Goal: Task Accomplishment & Management: Complete application form

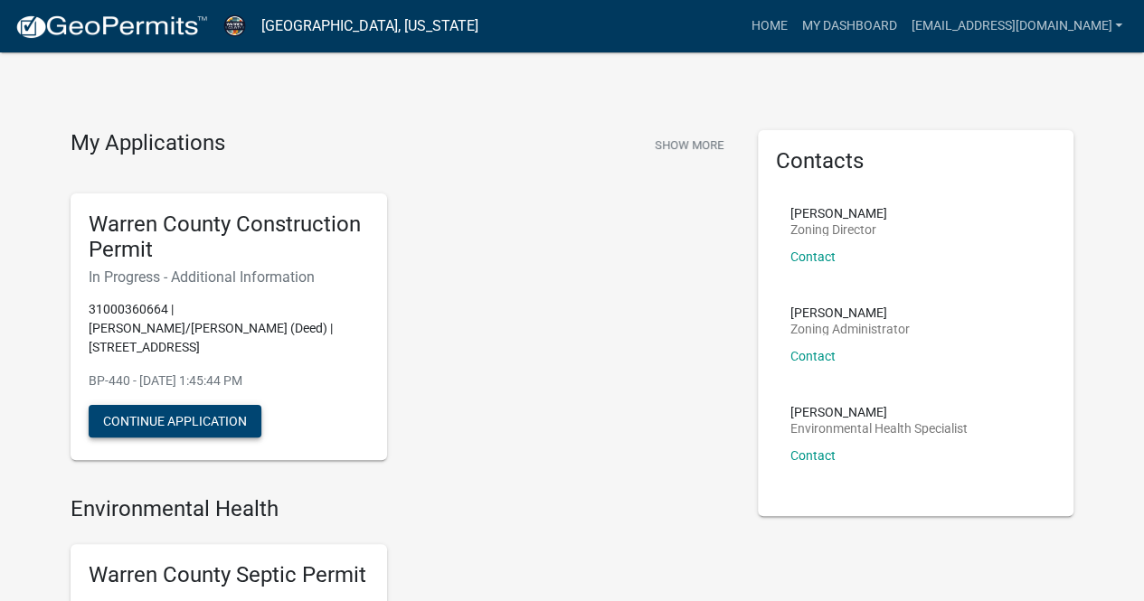
click at [178, 405] on button "Continue Application" at bounding box center [175, 421] width 173 height 33
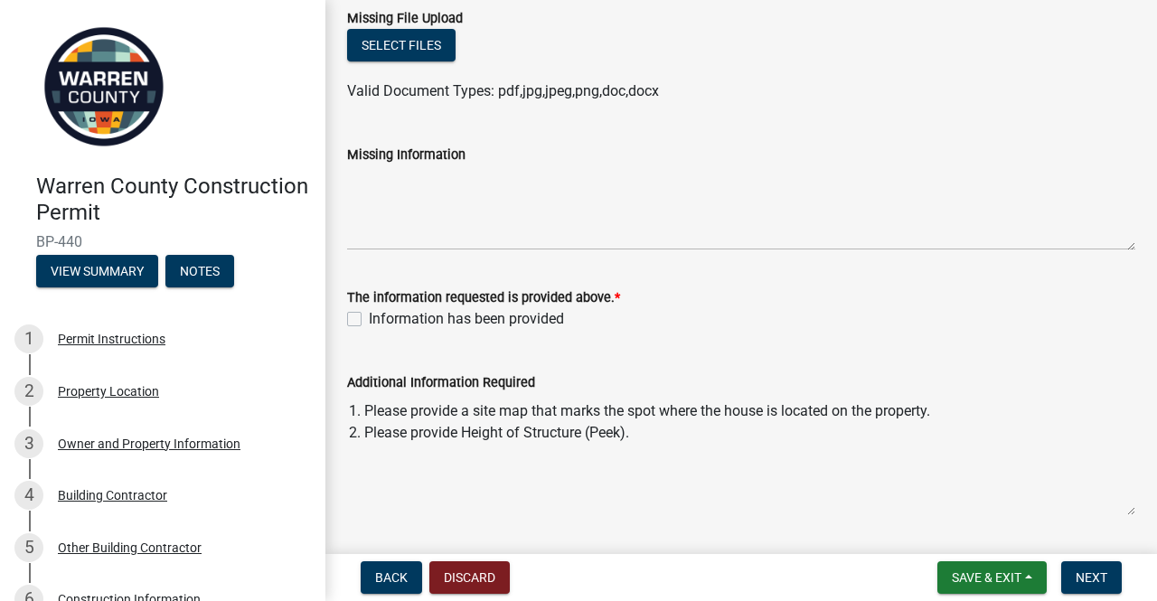
scroll to position [169, 0]
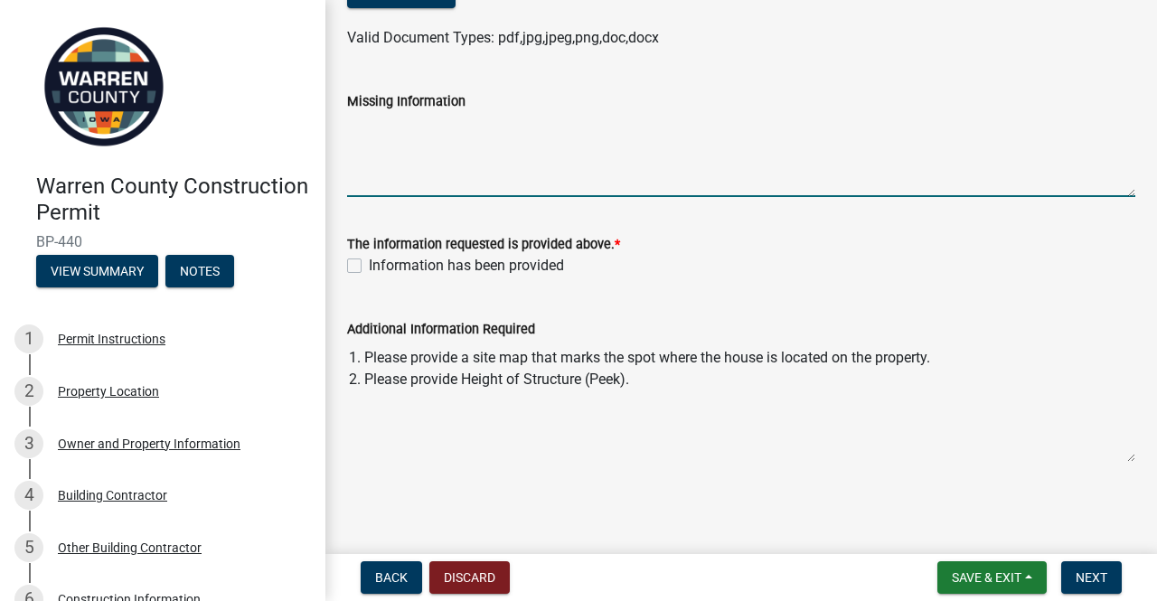
click at [427, 182] on textarea "Missing Information" at bounding box center [741, 154] width 788 height 85
type textarea "Height of structure (peek) is 25 feet."
click at [369, 266] on label "Information has been provided" at bounding box center [466, 266] width 195 height 22
click at [369, 266] on input "Information has been provided" at bounding box center [375, 261] width 12 height 12
checkbox input "true"
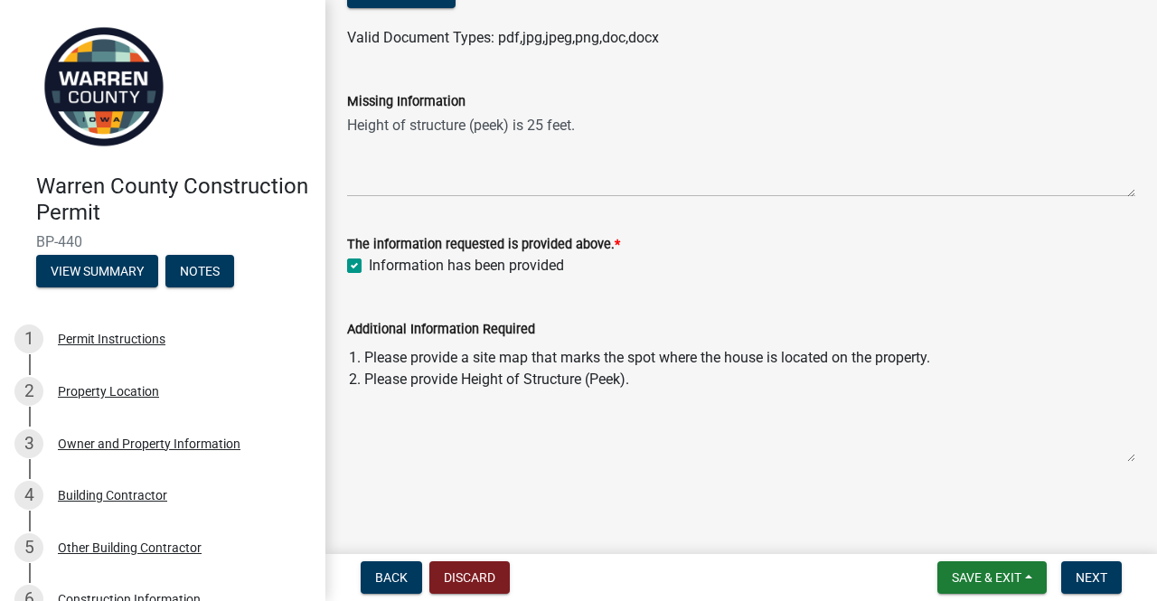
scroll to position [0, 0]
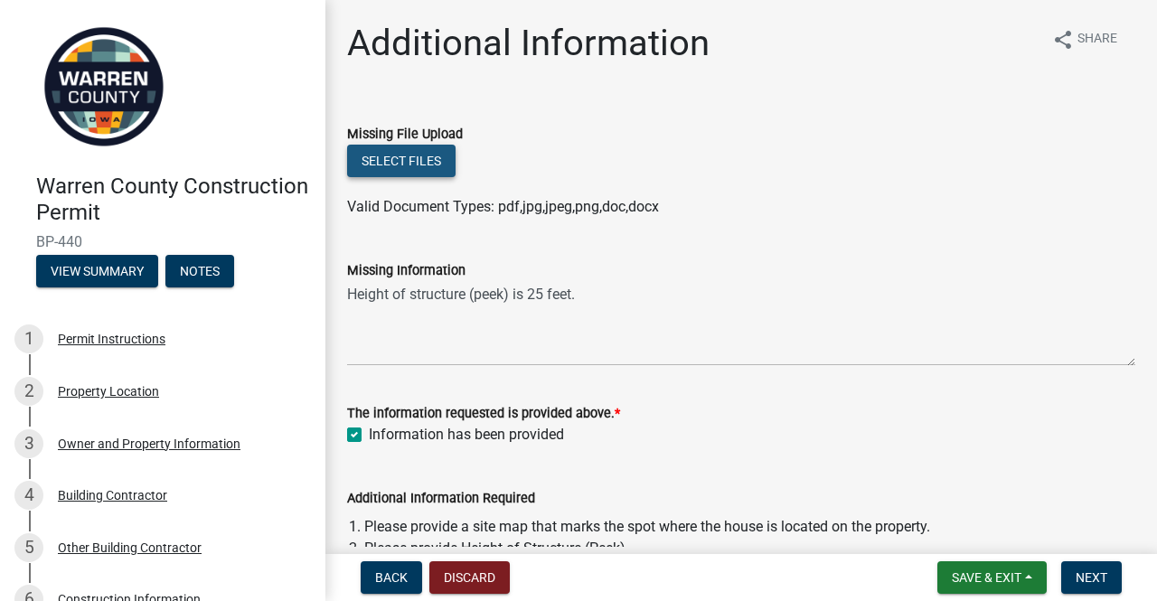
click at [383, 153] on button "Select files" at bounding box center [401, 161] width 108 height 33
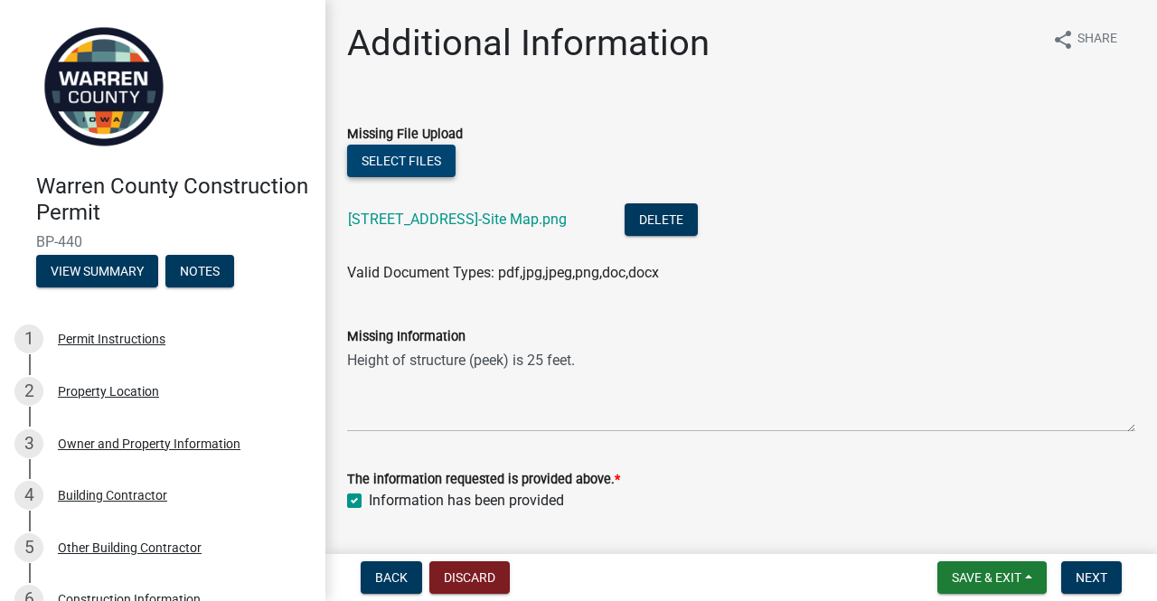
scroll to position [235, 0]
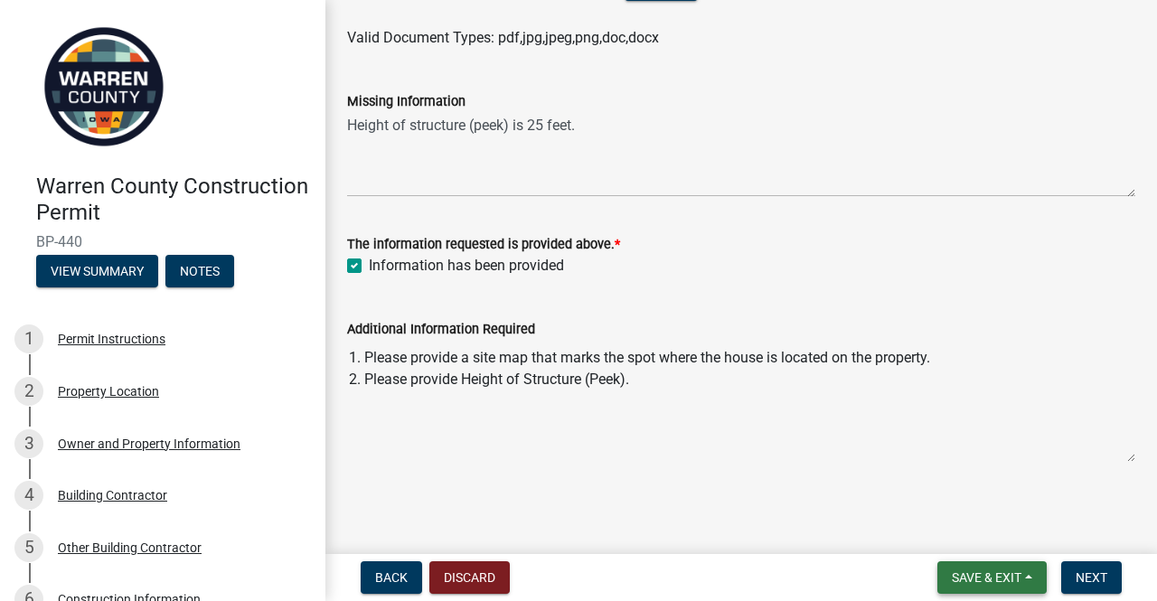
click at [969, 581] on span "Save & Exit" at bounding box center [987, 577] width 70 height 14
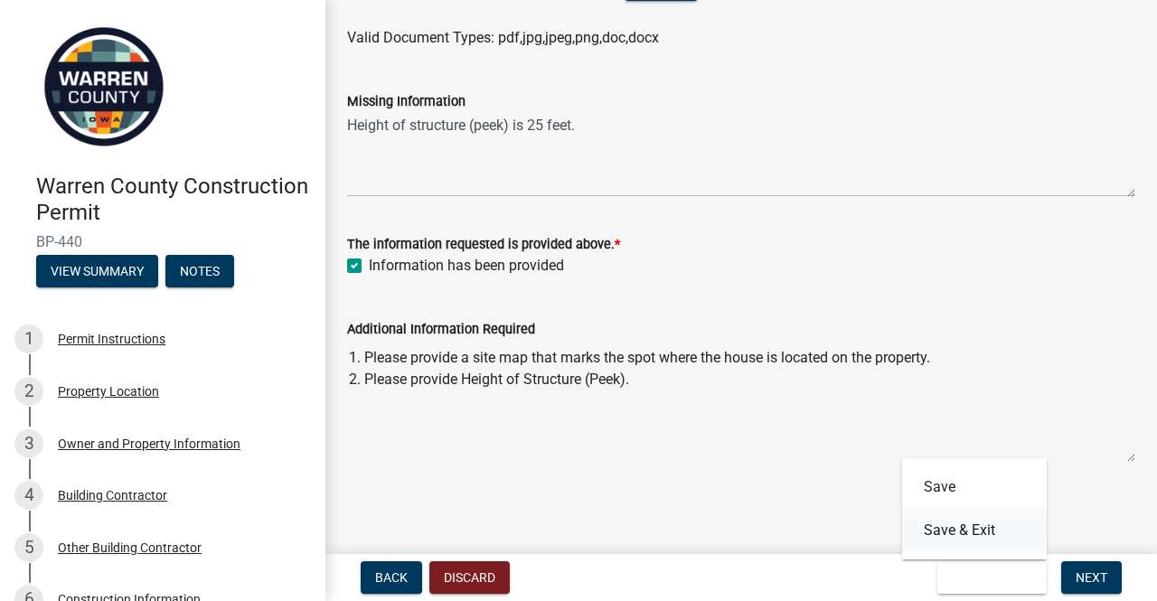
click at [957, 530] on button "Save & Exit" at bounding box center [974, 530] width 145 height 43
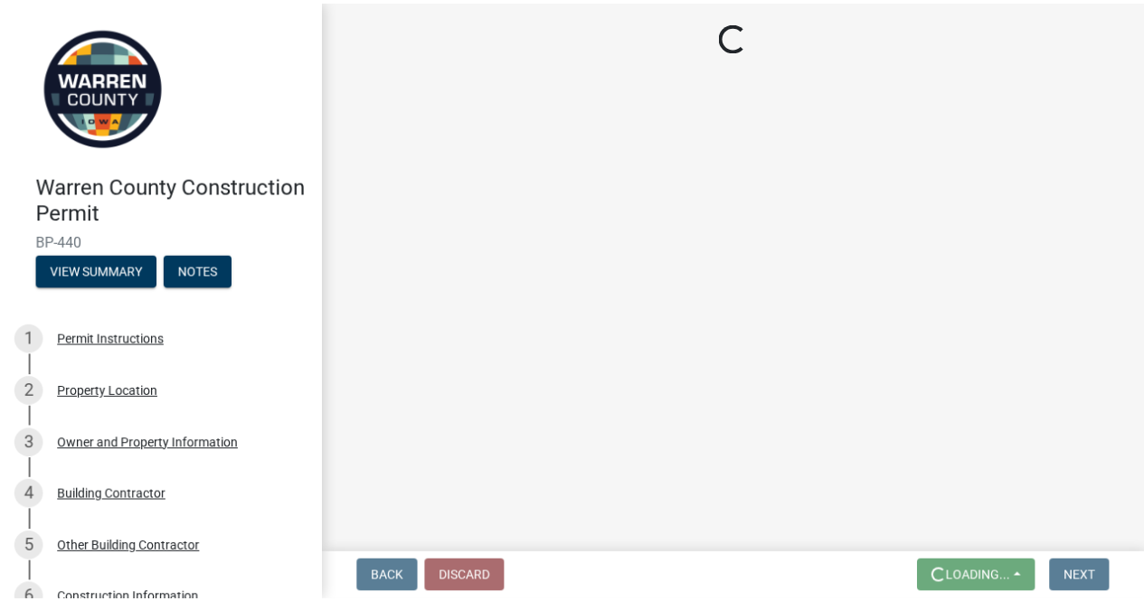
scroll to position [0, 0]
